Goal: Task Accomplishment & Management: Use online tool/utility

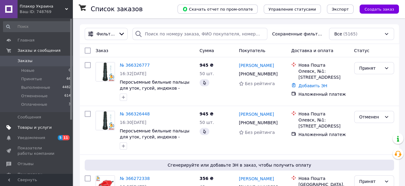
click at [35, 127] on span "Товары и услуги" at bounding box center [35, 127] width 34 height 5
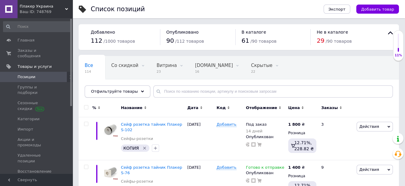
click at [139, 93] on div "Отфильтруйте товары" at bounding box center [118, 91] width 66 height 12
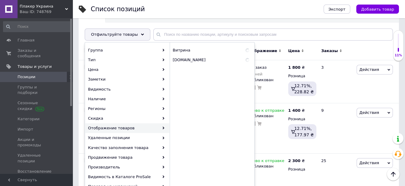
scroll to position [67, 0]
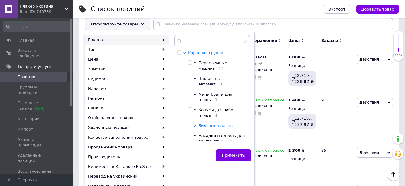
click at [191, 92] on input "checkbox" at bounding box center [190, 94] width 4 height 4
checkbox input "true"
click at [235, 157] on span "Применить" at bounding box center [233, 155] width 23 height 5
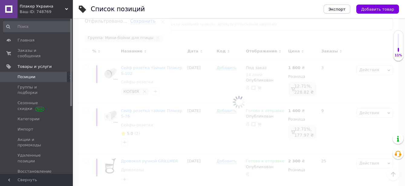
scroll to position [0, 42]
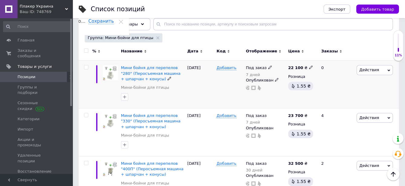
click at [309, 67] on icon at bounding box center [311, 67] width 4 height 4
click at [323, 58] on input "22100" at bounding box center [338, 61] width 46 height 12
type input "22900"
click at [329, 96] on div "0" at bounding box center [337, 85] width 38 height 48
click at [309, 114] on icon at bounding box center [311, 115] width 4 height 4
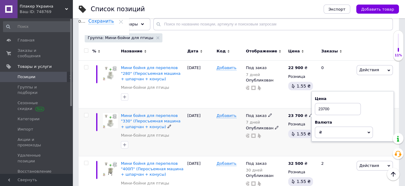
drag, startPoint x: 321, startPoint y: 109, endPoint x: 325, endPoint y: 109, distance: 3.6
click at [325, 109] on input "23700" at bounding box center [338, 109] width 46 height 12
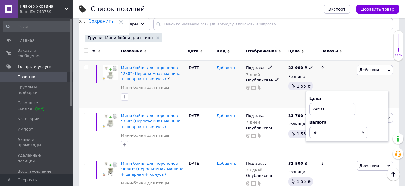
type input "24600"
click at [338, 78] on div "0" at bounding box center [337, 85] width 38 height 48
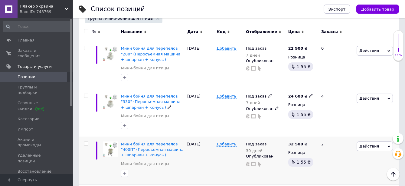
scroll to position [101, 0]
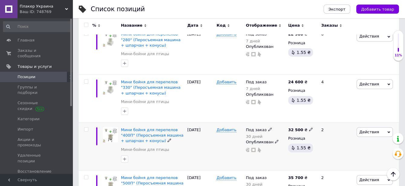
click at [309, 128] on icon at bounding box center [311, 129] width 4 height 4
click at [324, 121] on input "32500" at bounding box center [338, 123] width 46 height 12
type input "33800"
click at [332, 159] on div "2" at bounding box center [337, 146] width 38 height 48
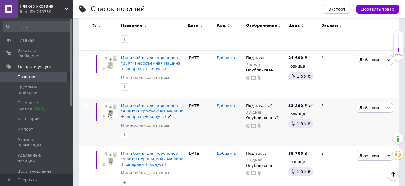
scroll to position [134, 0]
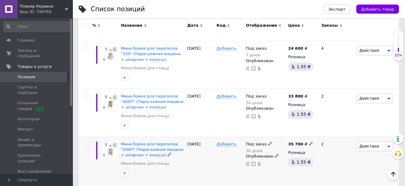
click at [309, 142] on icon at bounding box center [311, 144] width 4 height 4
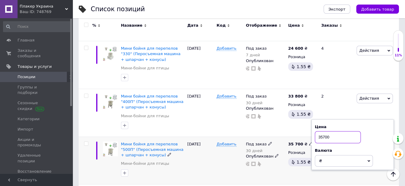
drag, startPoint x: 322, startPoint y: 137, endPoint x: 325, endPoint y: 137, distance: 3.6
click at [325, 137] on input "35700" at bounding box center [338, 137] width 46 height 12
type input "36900"
click at [285, 174] on div "Под заказ 30 дней Опубликован" at bounding box center [266, 161] width 42 height 48
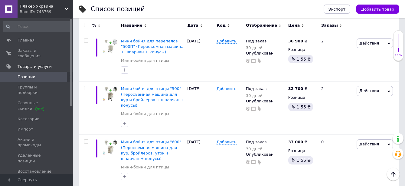
scroll to position [269, 0]
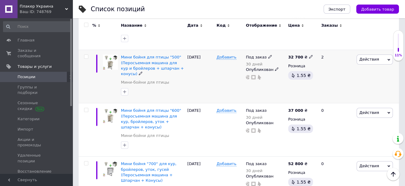
click at [309, 55] on icon at bounding box center [311, 57] width 4 height 4
click at [322, 49] on input "32700" at bounding box center [338, 51] width 46 height 12
type input "33700"
click at [327, 90] on div "2" at bounding box center [337, 76] width 38 height 53
click at [305, 108] on div "37 000 ₴" at bounding box center [301, 110] width 25 height 5
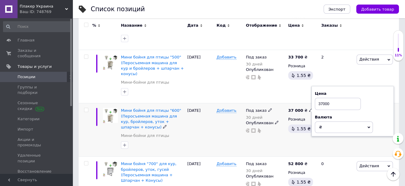
click at [323, 98] on input "37000" at bounding box center [338, 104] width 46 height 12
type input "38200"
click at [333, 142] on div "0" at bounding box center [337, 129] width 38 height 53
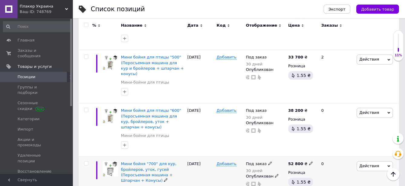
click at [309, 162] on use at bounding box center [310, 163] width 3 height 3
drag, startPoint x: 320, startPoint y: 150, endPoint x: 324, endPoint y: 150, distance: 3.9
click at [324, 151] on input "52800" at bounding box center [338, 157] width 46 height 12
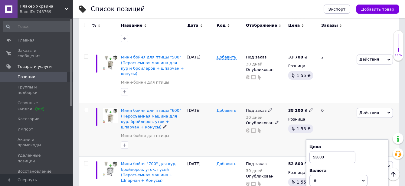
type input "53800"
click at [288, 145] on div "38 200 ₴ Розница 1.55 ₴" at bounding box center [302, 129] width 31 height 53
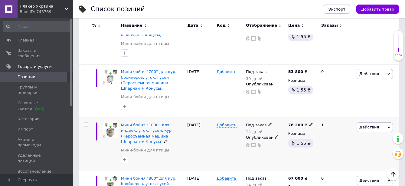
scroll to position [370, 0]
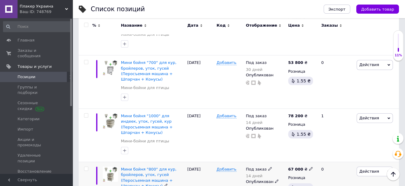
click at [309, 167] on icon at bounding box center [311, 169] width 4 height 4
click at [324, 157] on input "67000" at bounding box center [338, 163] width 46 height 12
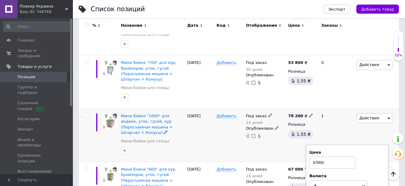
type input "67600"
click at [304, 138] on div "78 200 ₴ Розница 1.55 ₴" at bounding box center [302, 135] width 31 height 53
click at [309, 113] on div "78 200 ₴" at bounding box center [303, 115] width 28 height 5
click at [309, 114] on icon at bounding box center [311, 116] width 4 height 4
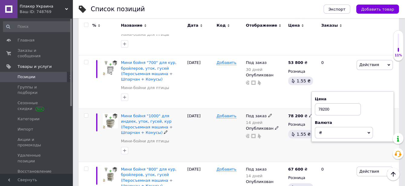
click at [325, 103] on input "78200" at bounding box center [338, 109] width 46 height 12
type input "78900"
click at [322, 147] on div "1" at bounding box center [337, 135] width 38 height 53
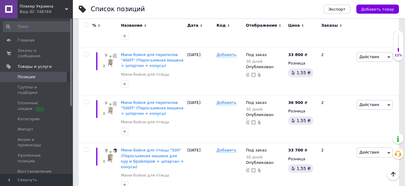
scroll to position [124, 0]
